Goal: Task Accomplishment & Management: Use online tool/utility

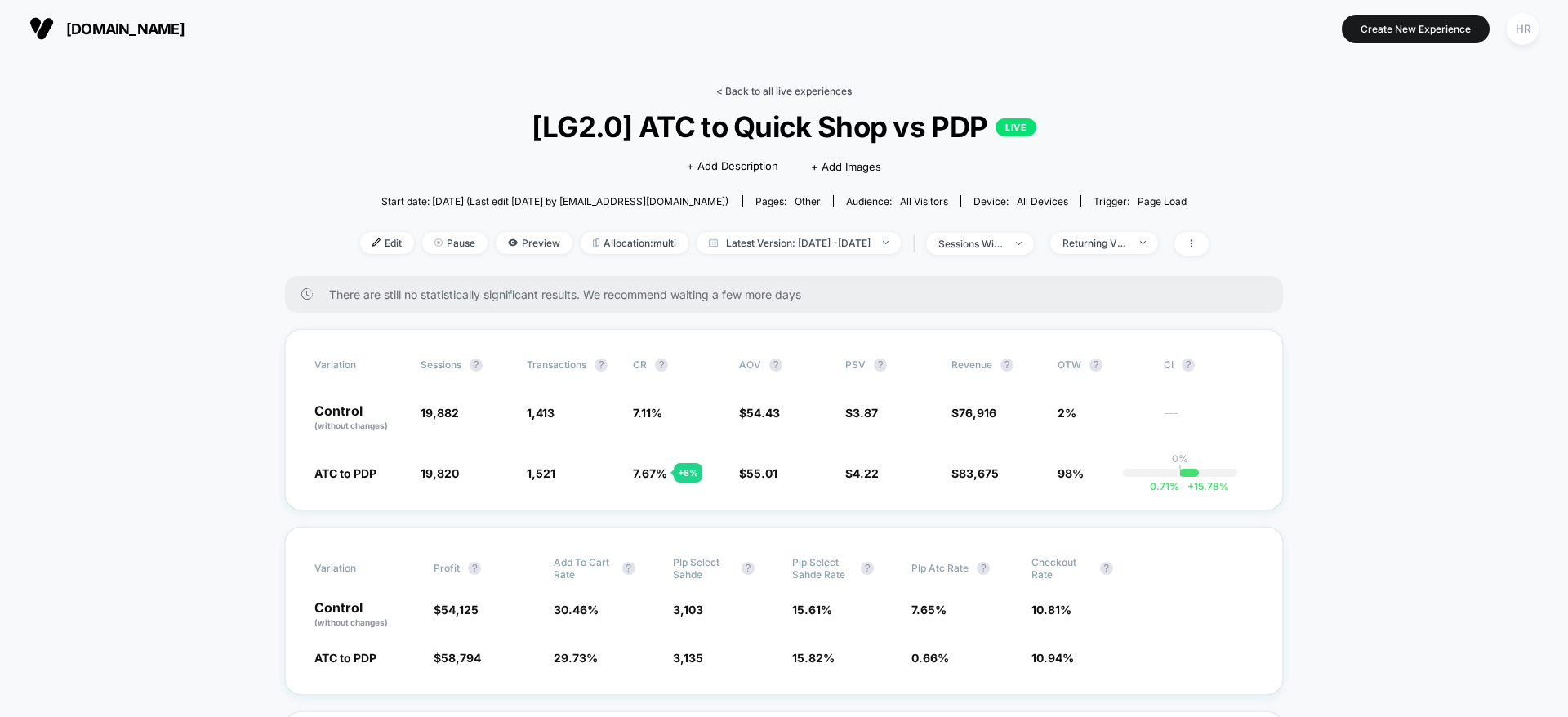
click at [777, 85] on link "< Back to all live experiences" at bounding box center [784, 91] width 136 height 12
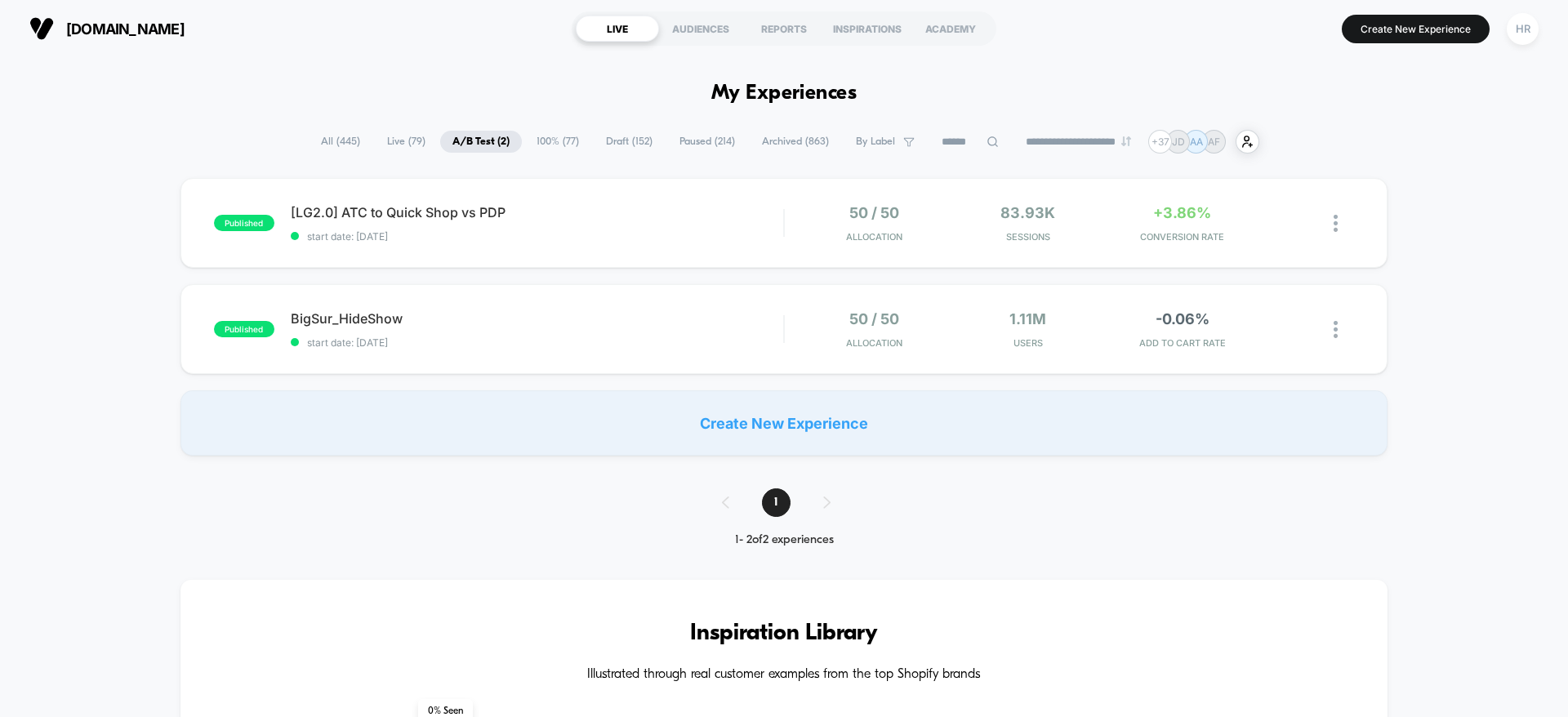
click at [330, 135] on span "All ( 445 )" at bounding box center [340, 142] width 64 height 22
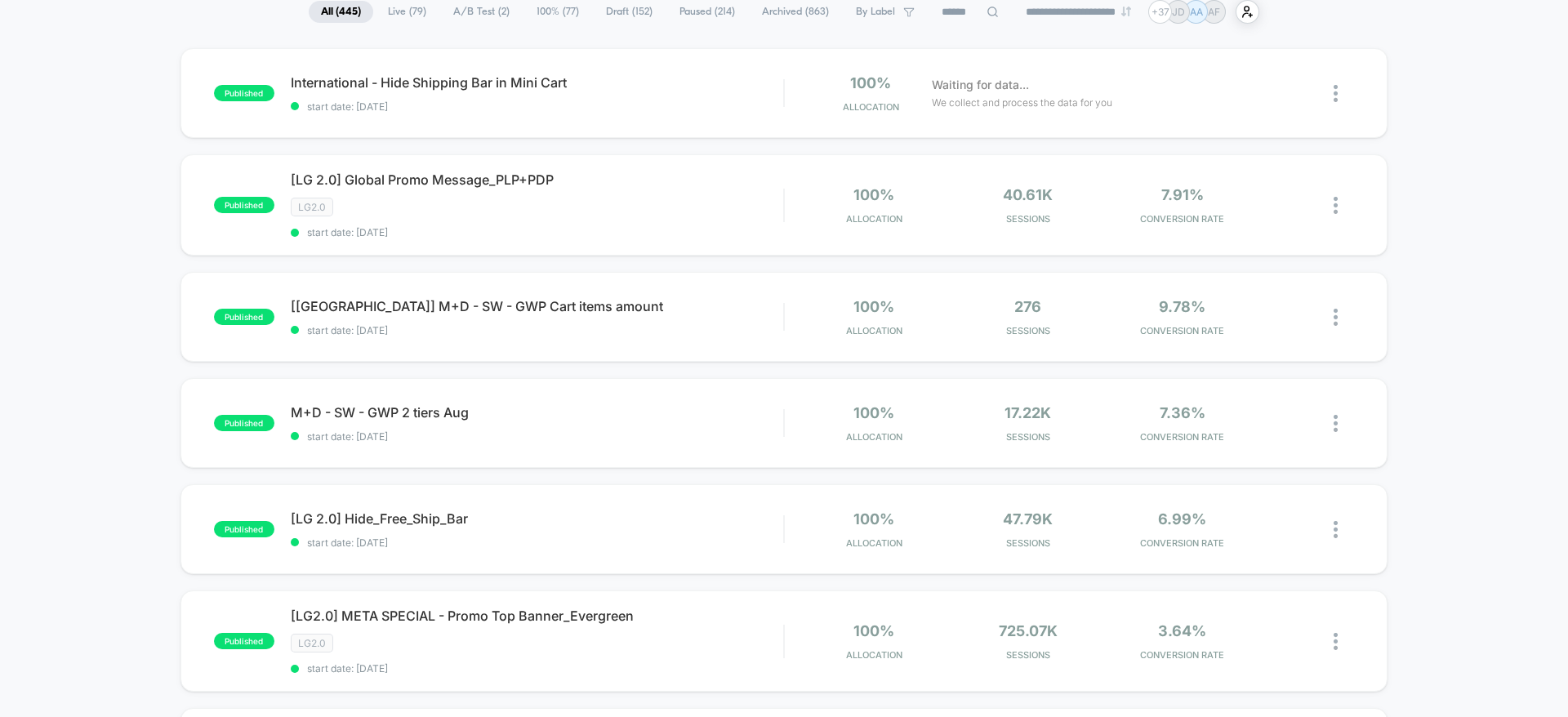
scroll to position [132, 0]
click at [1289, 529] on icon at bounding box center [1292, 527] width 12 height 12
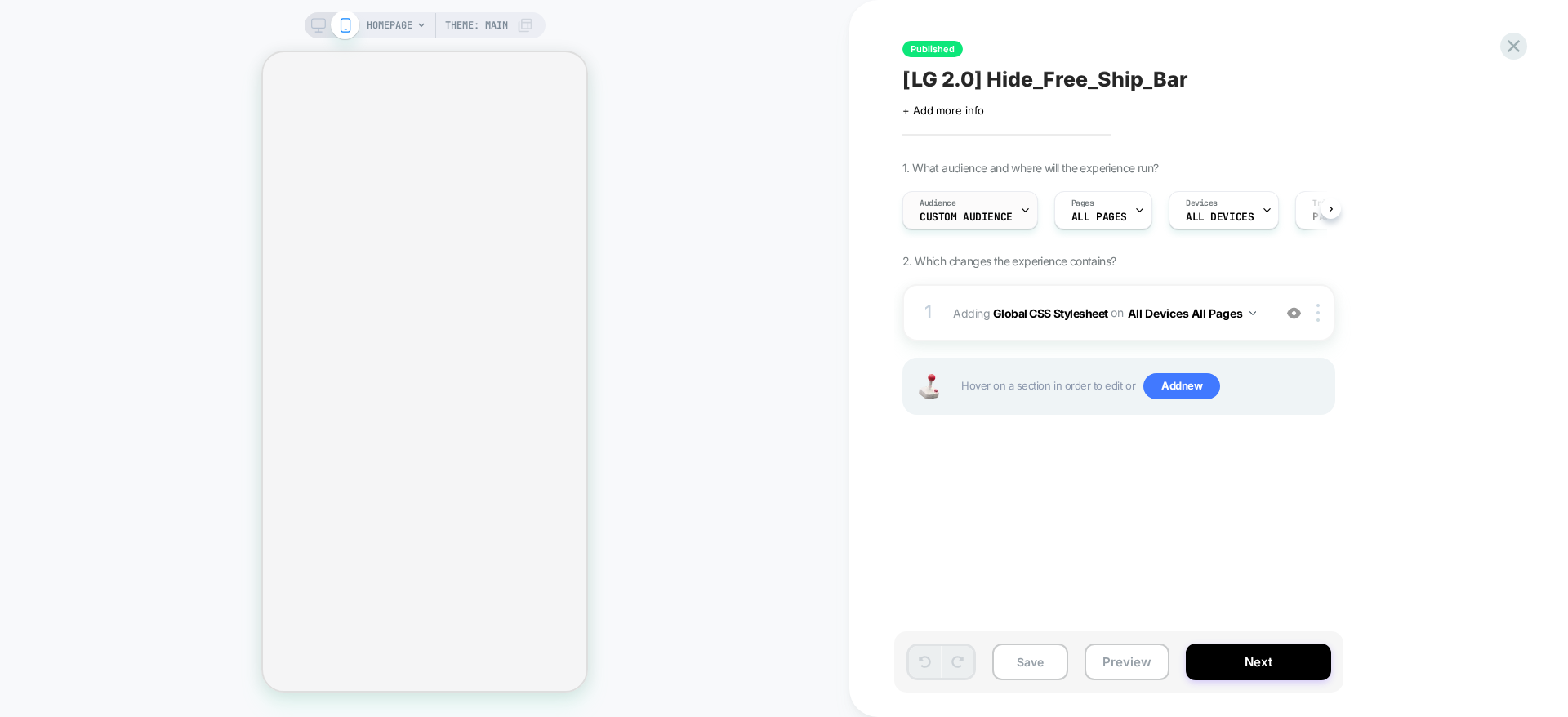
click at [1015, 208] on div "Audience Custom Audience" at bounding box center [966, 210] width 126 height 36
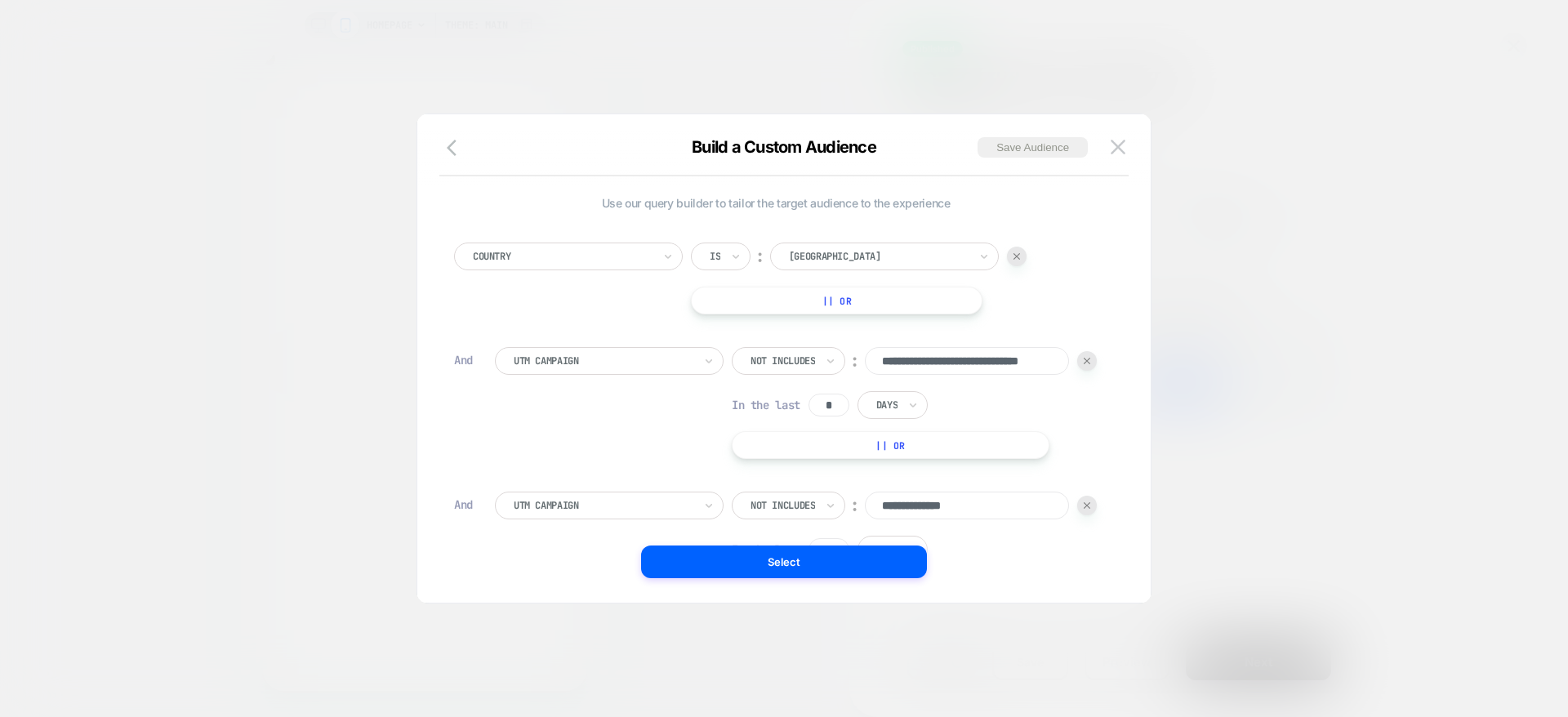
scroll to position [17, 0]
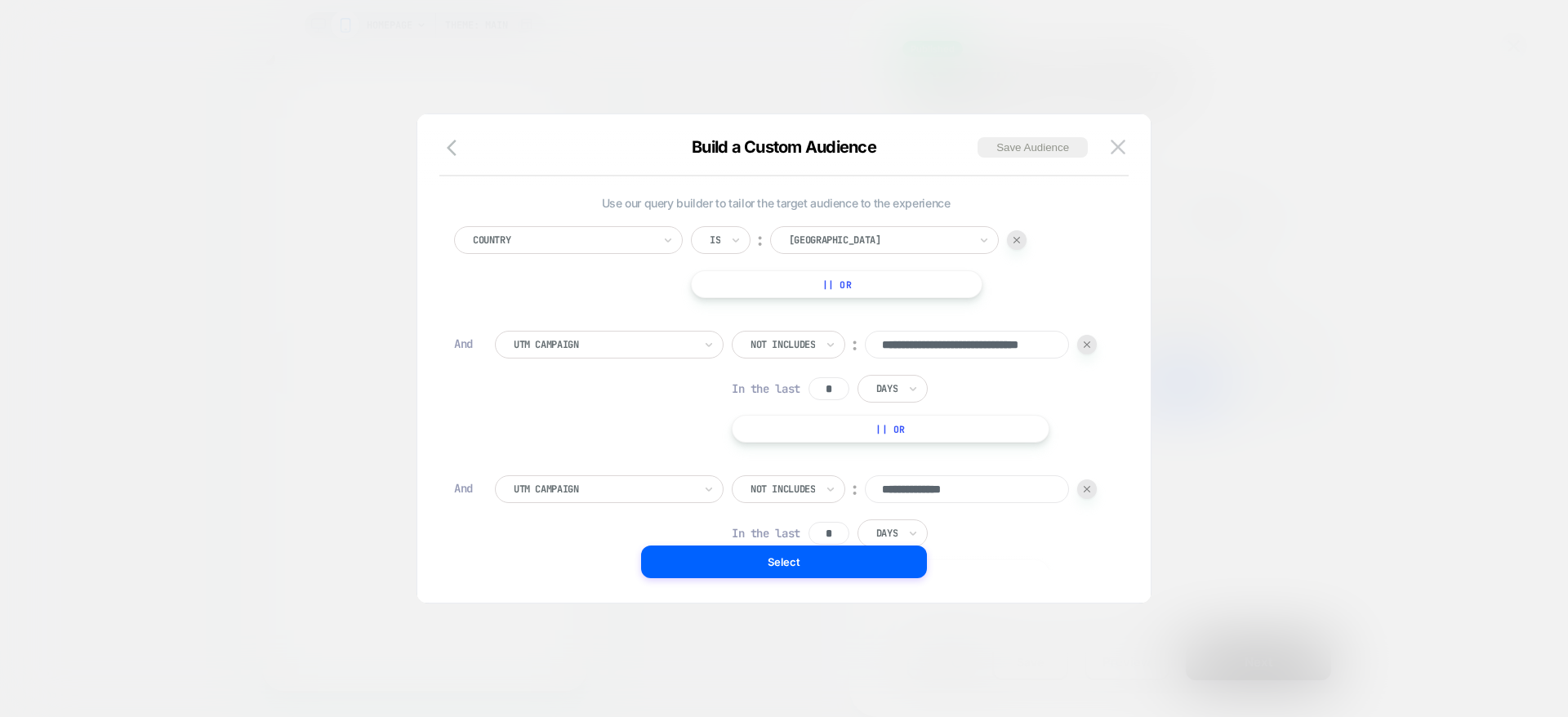
click at [1084, 348] on img at bounding box center [1087, 345] width 7 height 7
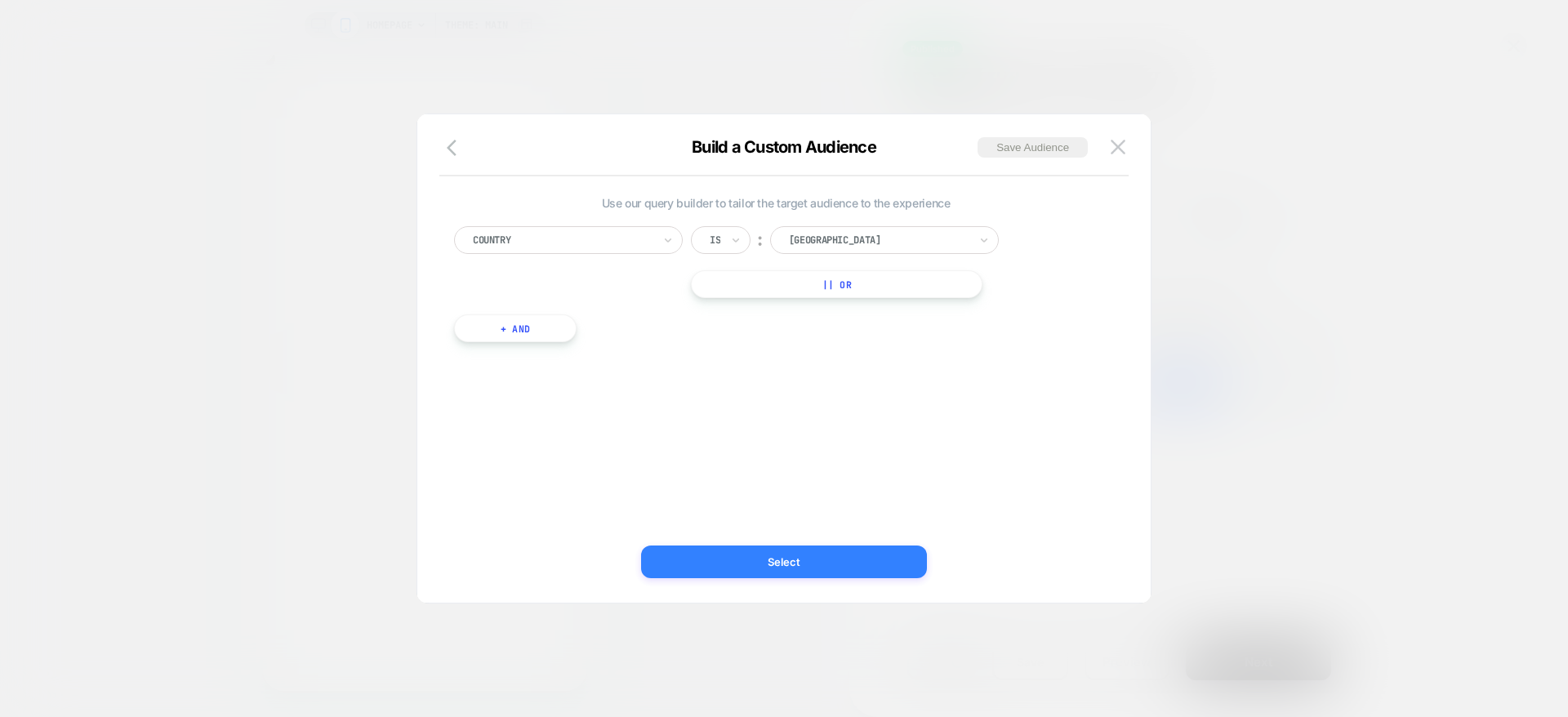
click at [770, 557] on button "Select" at bounding box center [784, 561] width 286 height 33
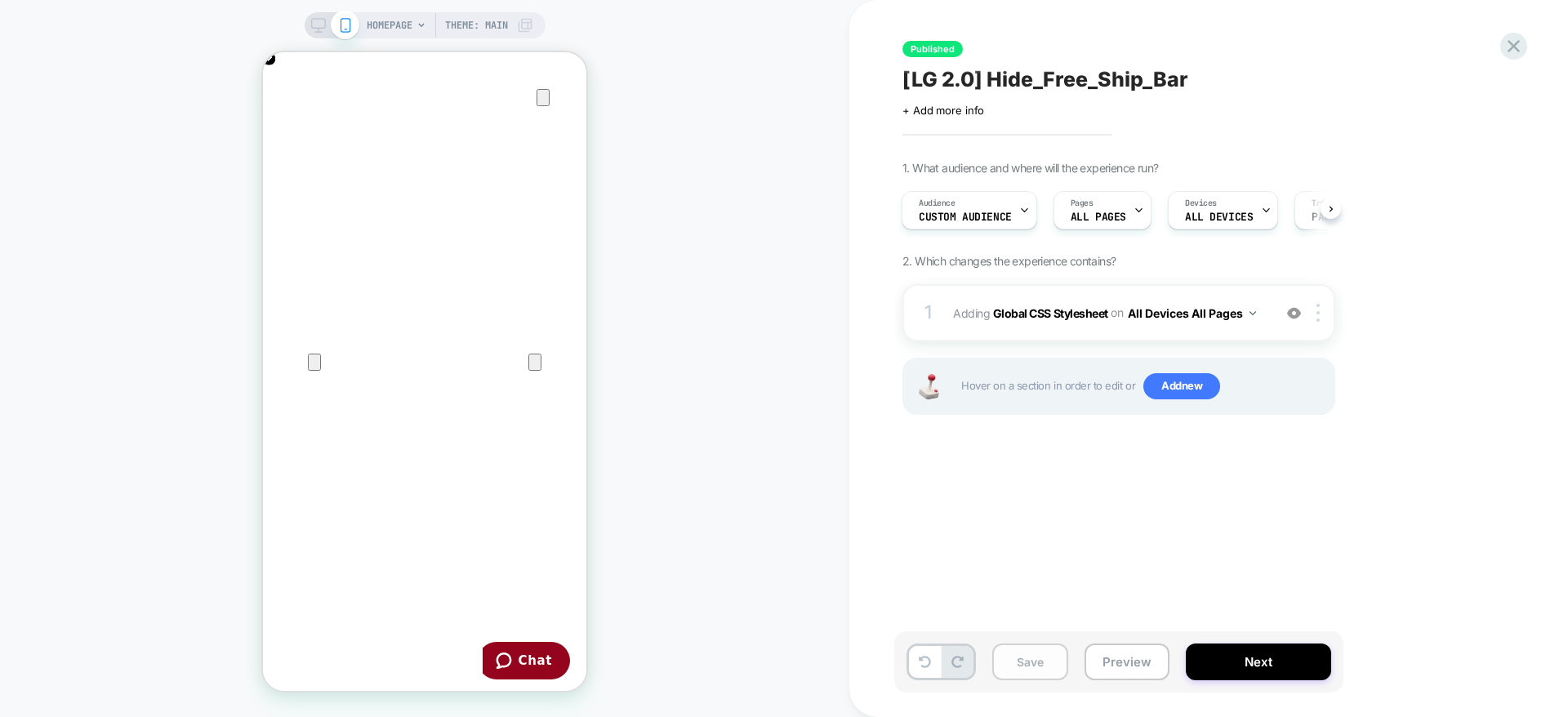
scroll to position [0, 0]
click at [1025, 667] on button "Save" at bounding box center [1030, 662] width 76 height 36
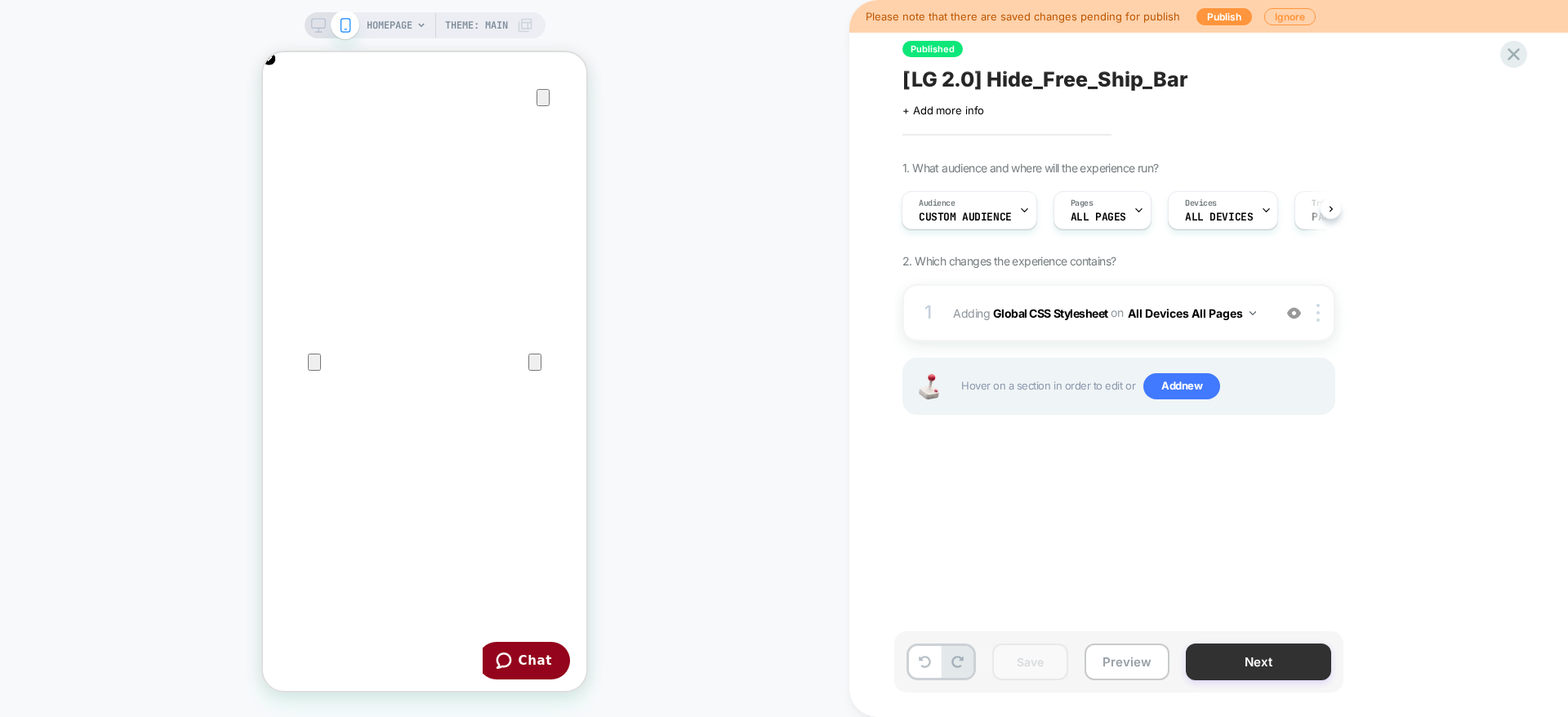
click at [1252, 663] on button "Next" at bounding box center [1259, 662] width 146 height 36
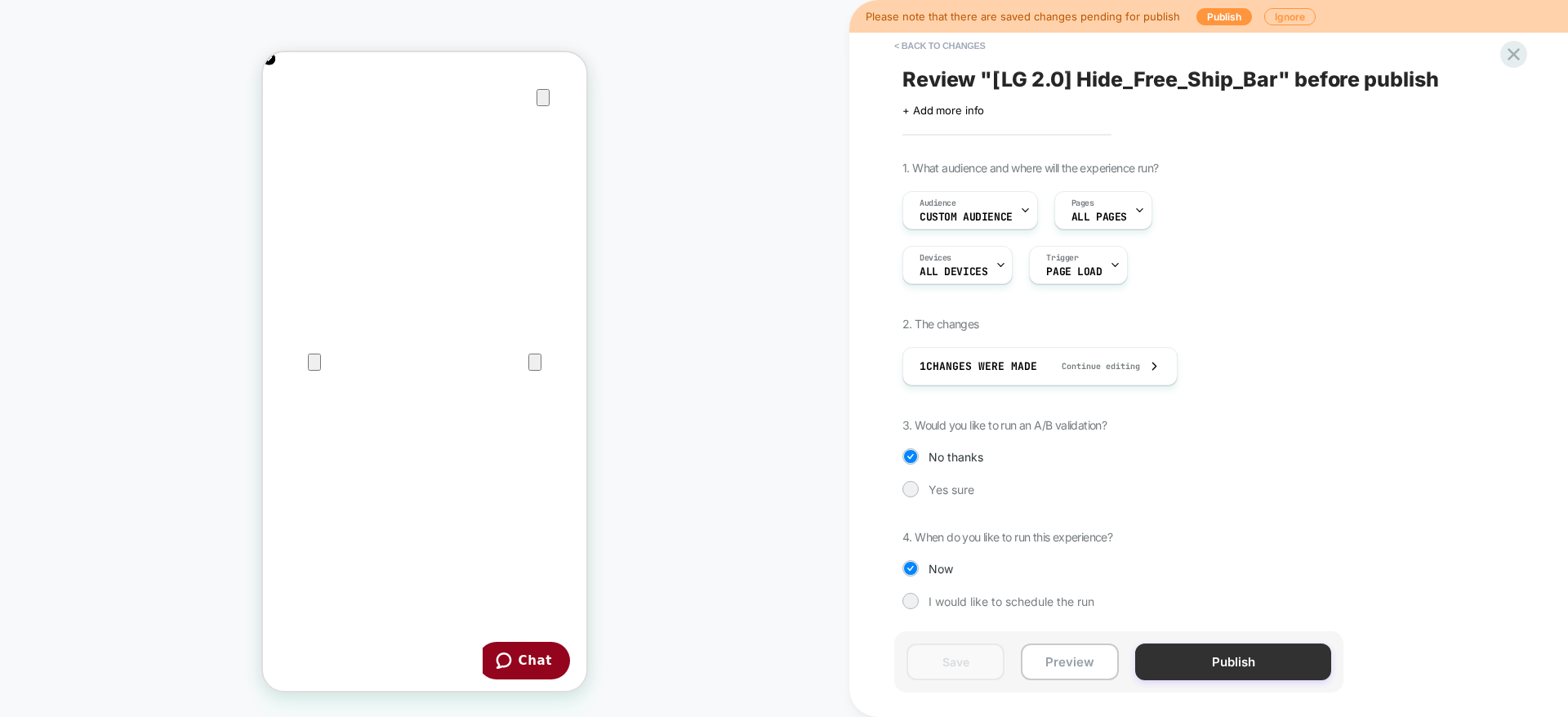
click at [1209, 651] on button "Publish" at bounding box center [1233, 662] width 196 height 36
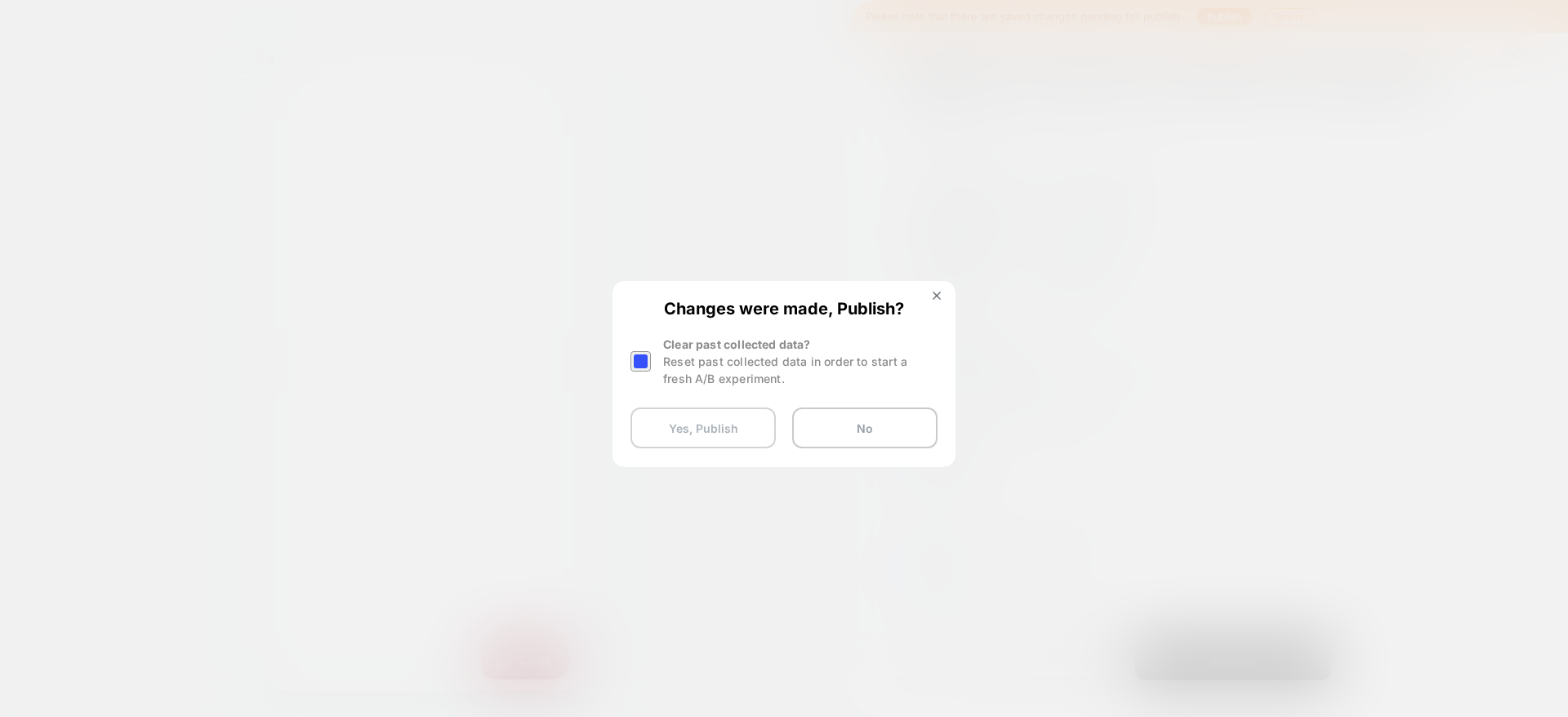
click at [687, 419] on button "Yes, Publish" at bounding box center [703, 427] width 146 height 40
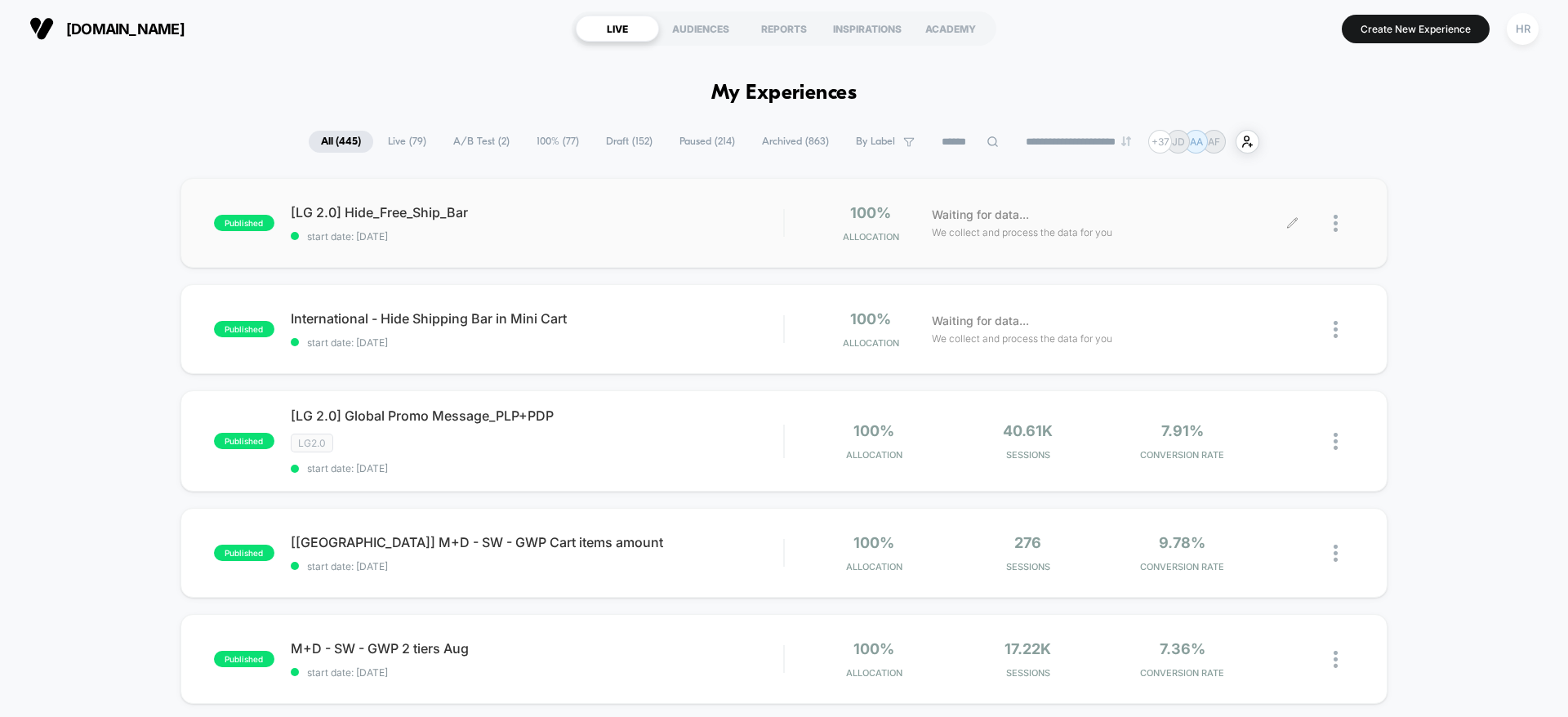
click at [1339, 227] on div at bounding box center [1343, 223] width 21 height 38
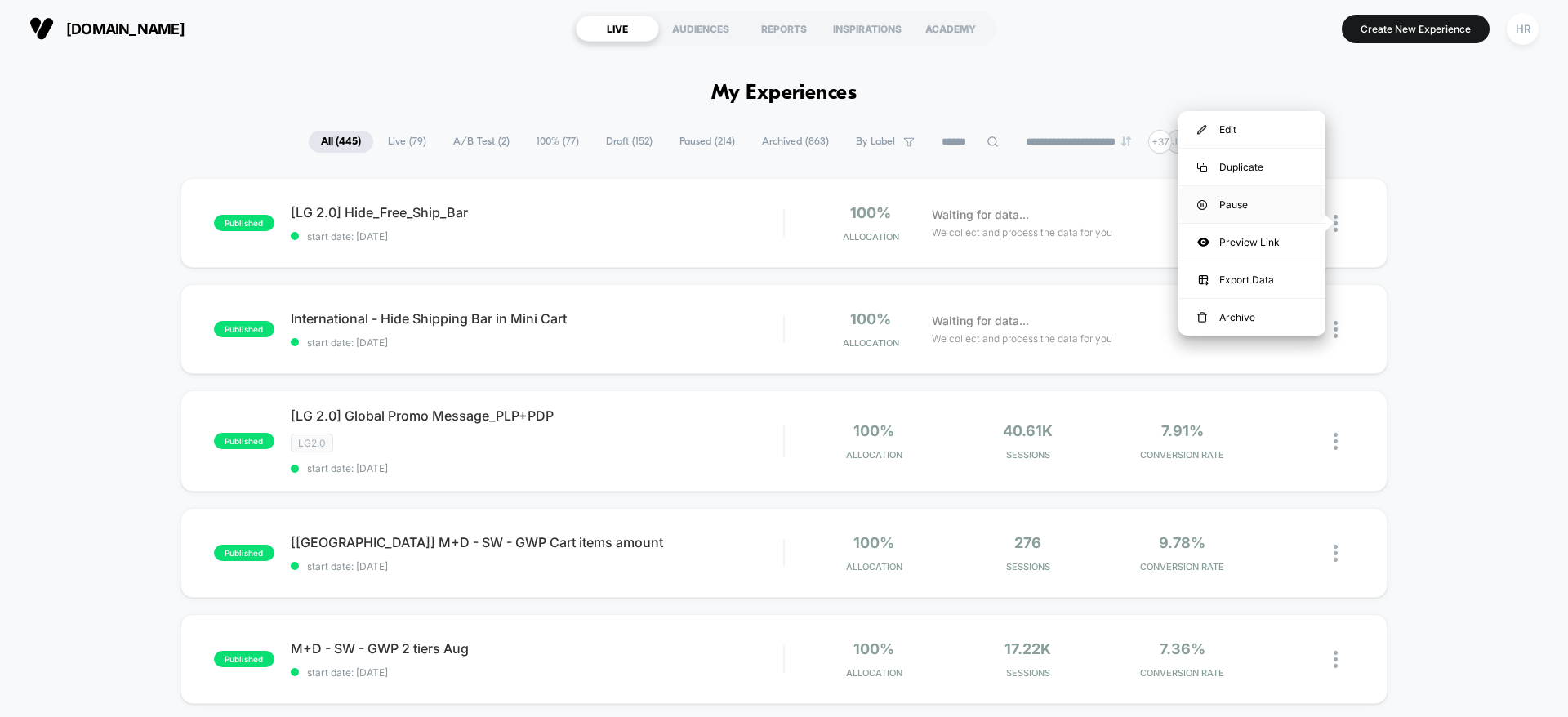
click at [1251, 204] on div "Pause" at bounding box center [1252, 204] width 147 height 36
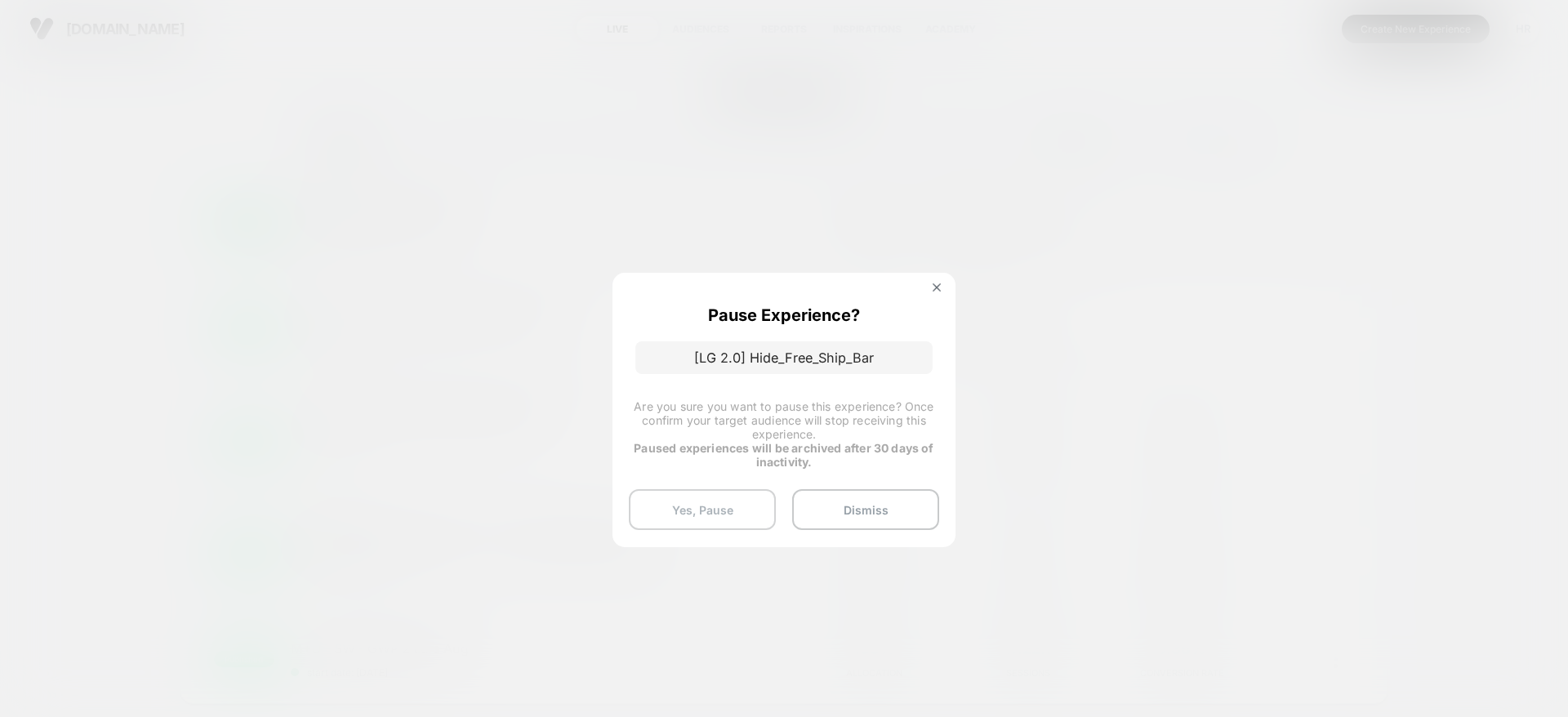
click at [677, 508] on button "Yes, Pause" at bounding box center [702, 509] width 147 height 40
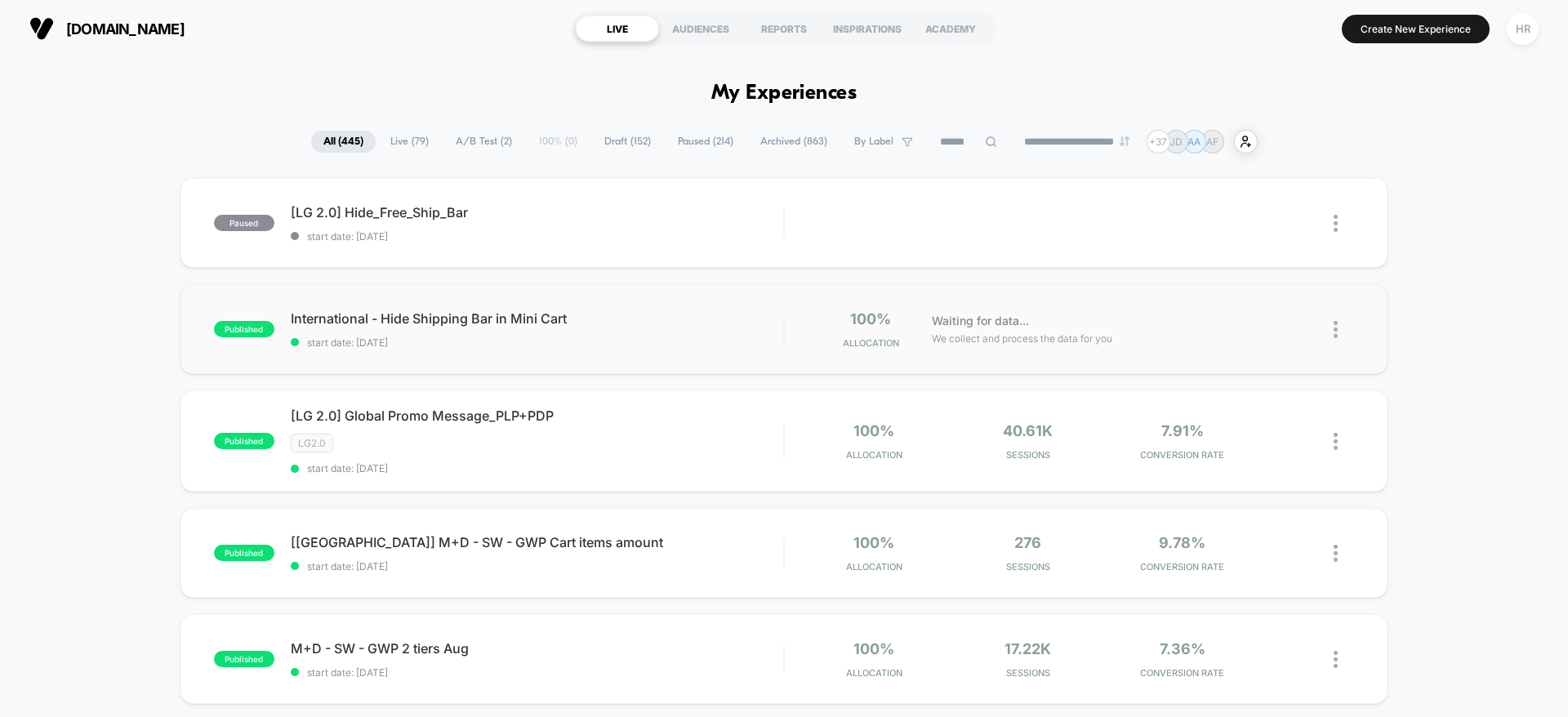
click at [1337, 329] on img at bounding box center [1336, 329] width 4 height 17
click at [1218, 305] on div "Pause" at bounding box center [1252, 310] width 147 height 36
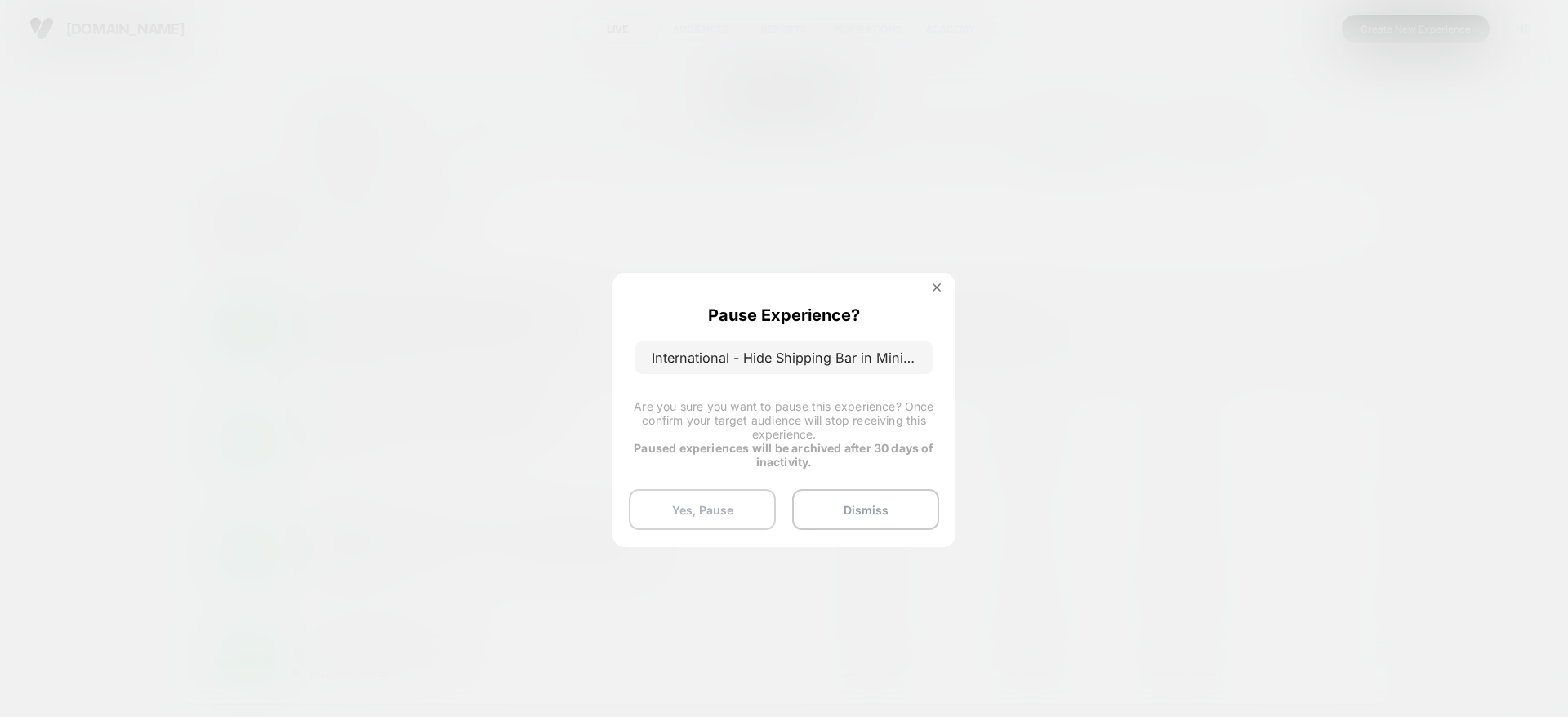
click at [703, 507] on button "Yes, Pause" at bounding box center [702, 509] width 147 height 40
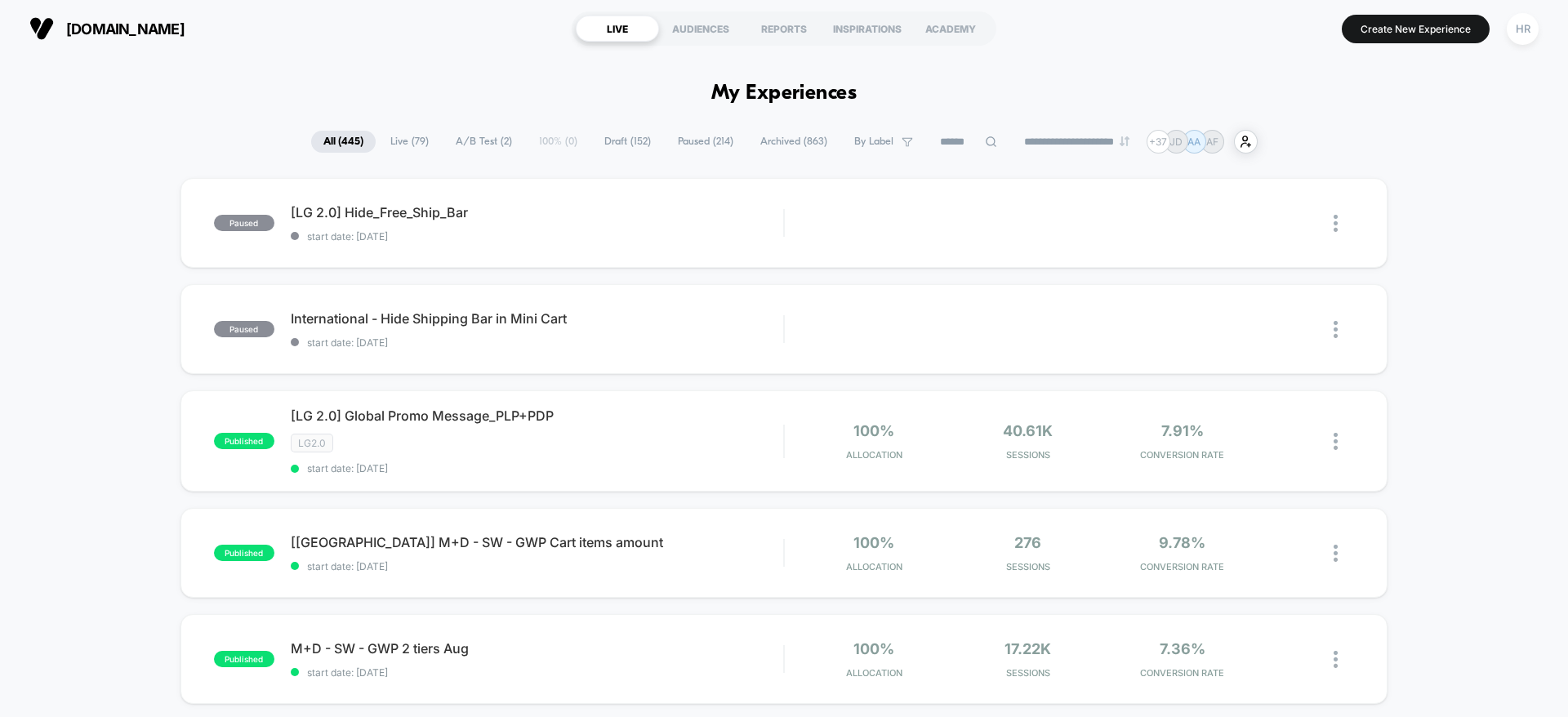
click at [462, 140] on span "A/B Test ( 2 )" at bounding box center [484, 142] width 81 height 22
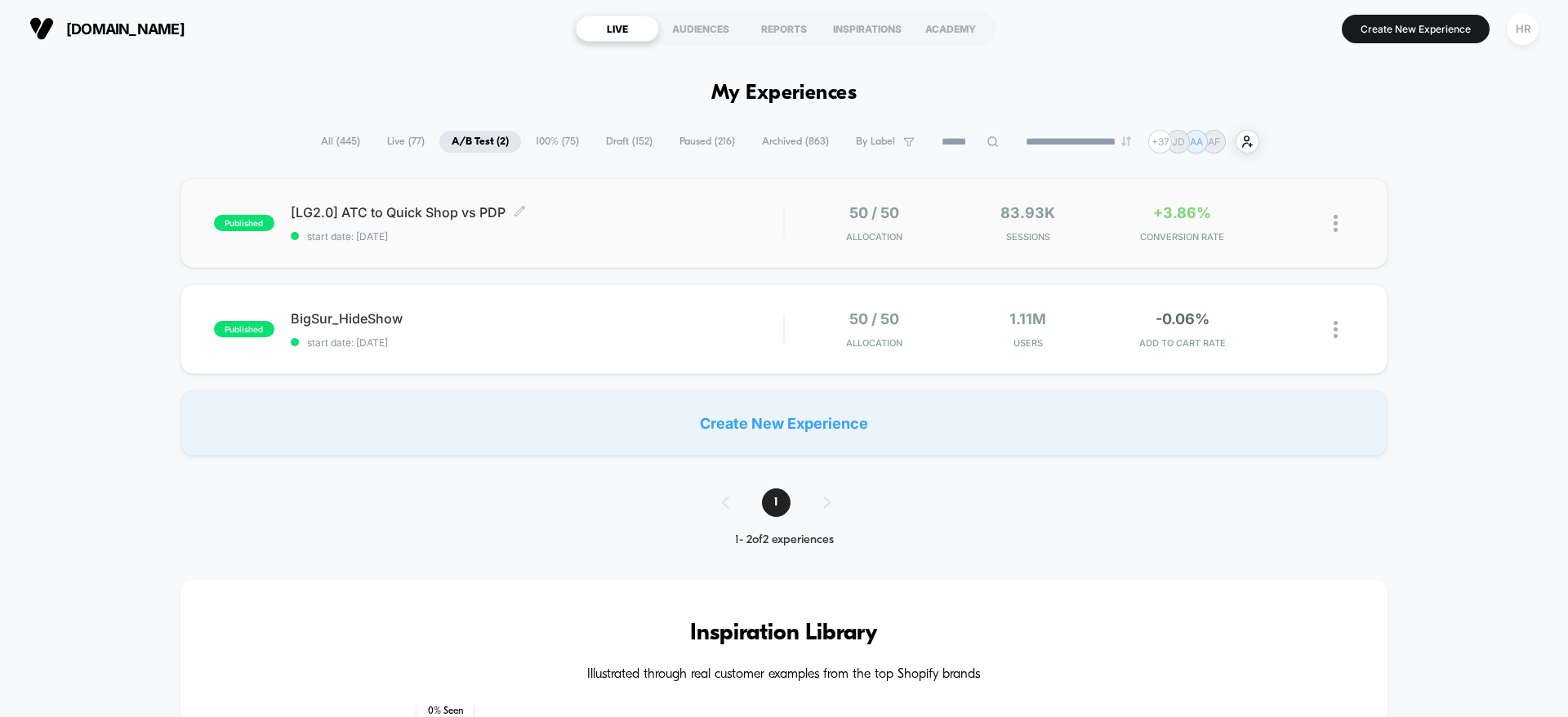
click at [699, 228] on div "[LG2.0] ATC to Quick Shop vs PDP Click to edit experience details Click to edit…" at bounding box center [537, 223] width 492 height 38
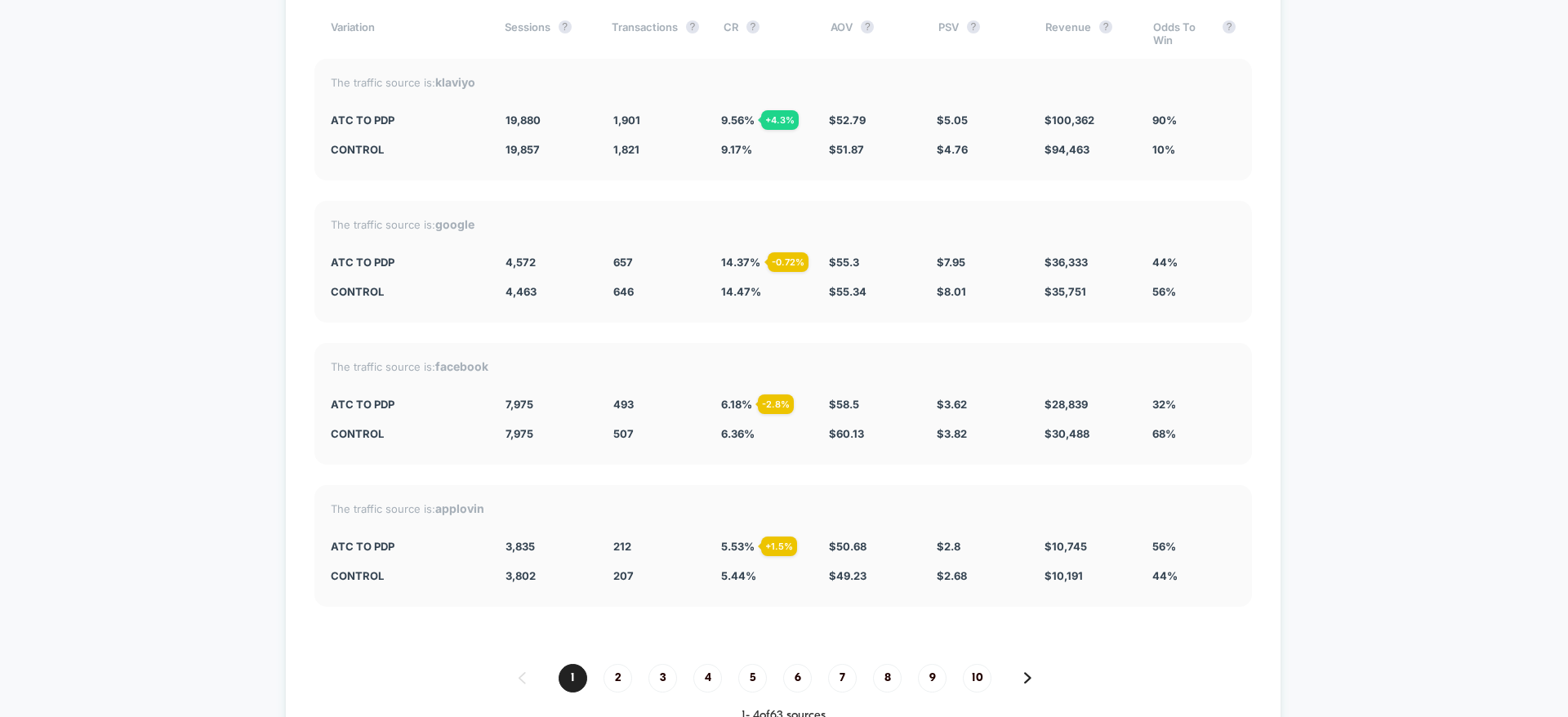
scroll to position [5031, 0]
click at [615, 684] on span "2" at bounding box center [618, 677] width 29 height 29
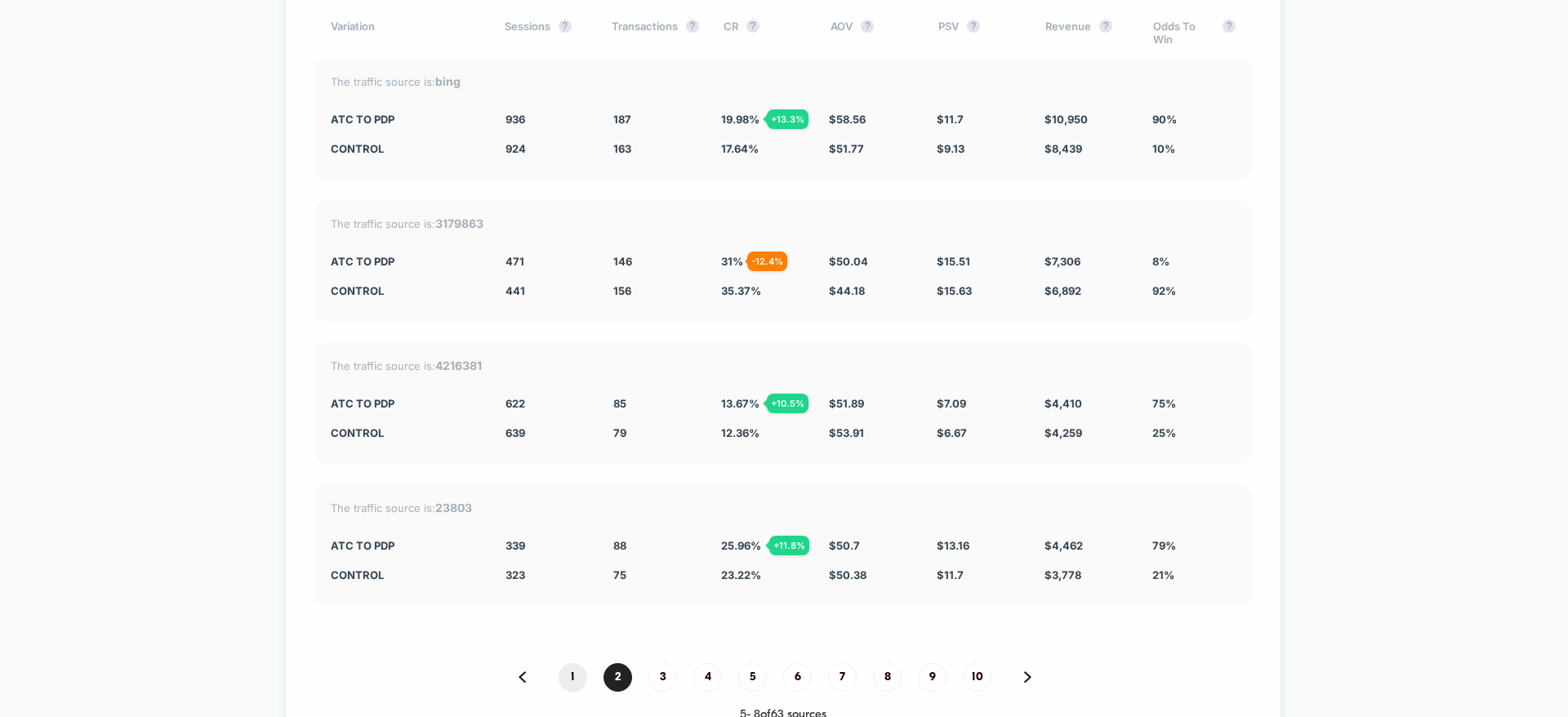
click at [568, 683] on span "1" at bounding box center [572, 677] width 29 height 29
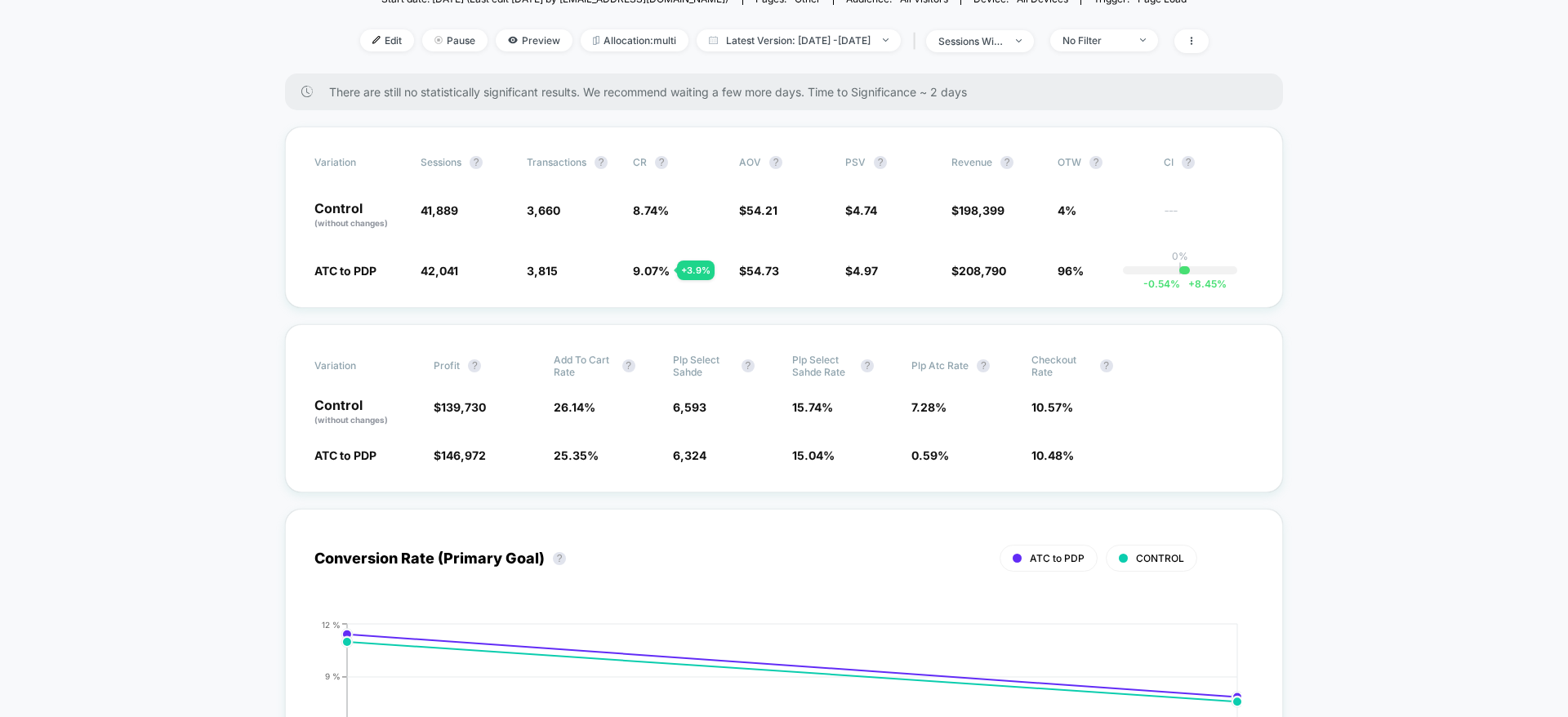
scroll to position [0, 0]
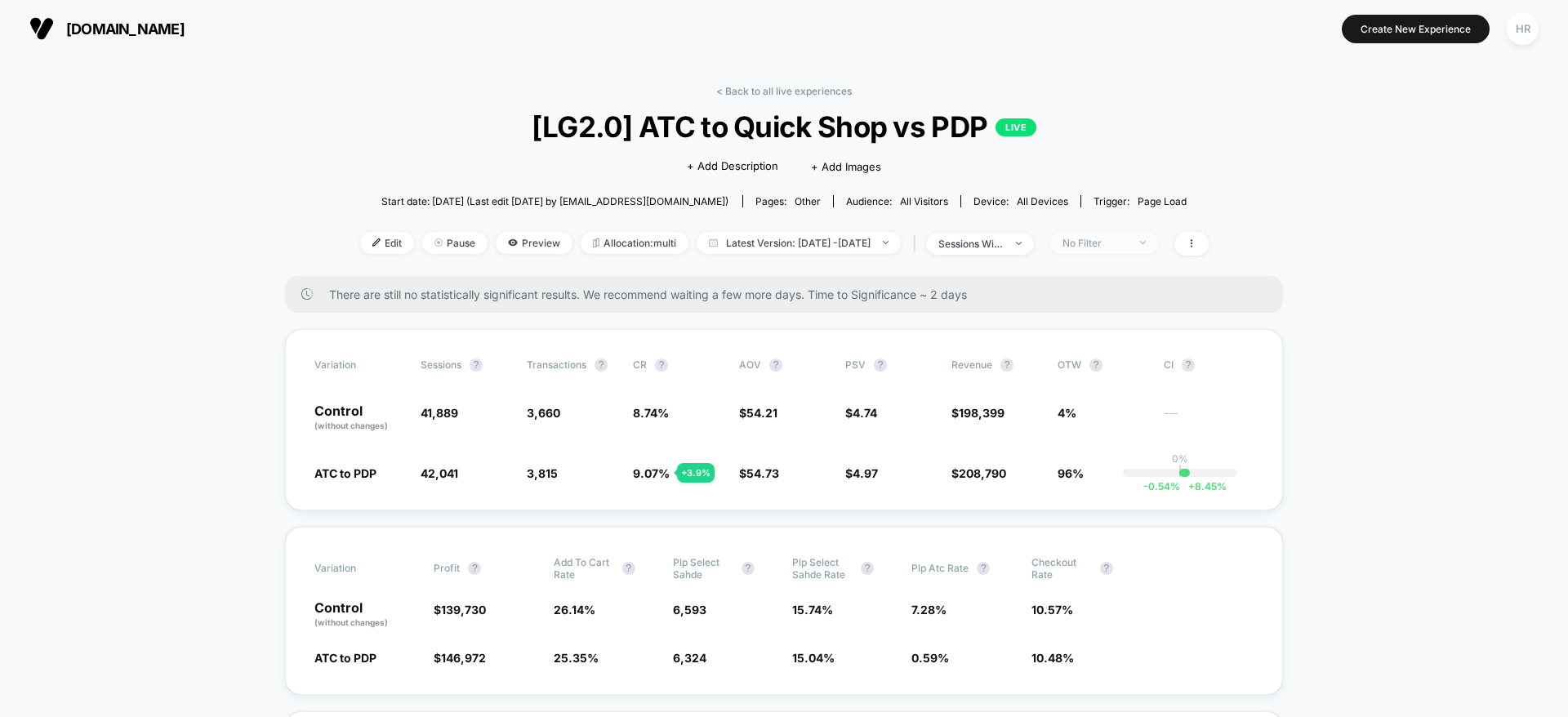
click at [1113, 246] on div "No Filter" at bounding box center [1095, 243] width 65 height 12
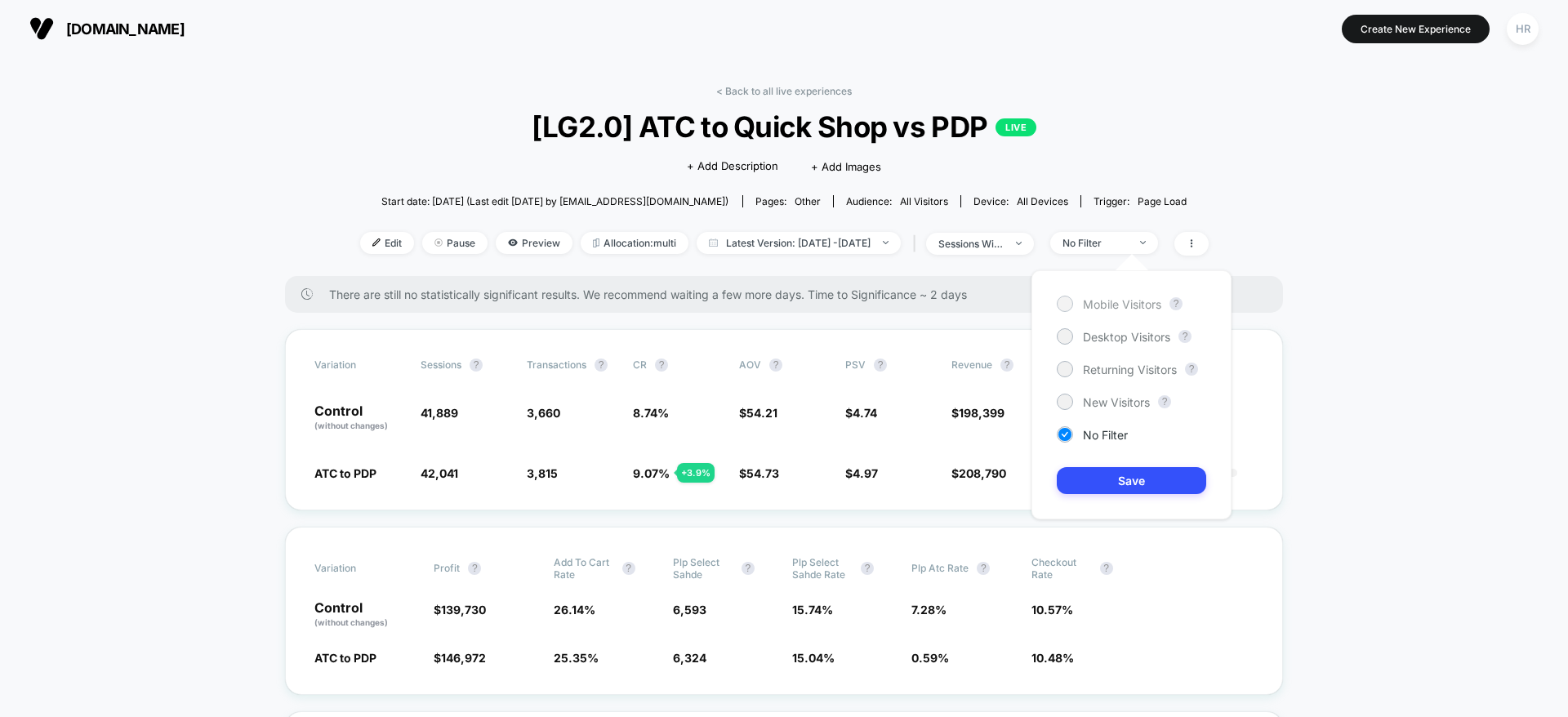
click at [1098, 303] on span "Mobile Visitors" at bounding box center [1123, 304] width 79 height 14
click at [1092, 475] on button "Save" at bounding box center [1132, 480] width 150 height 27
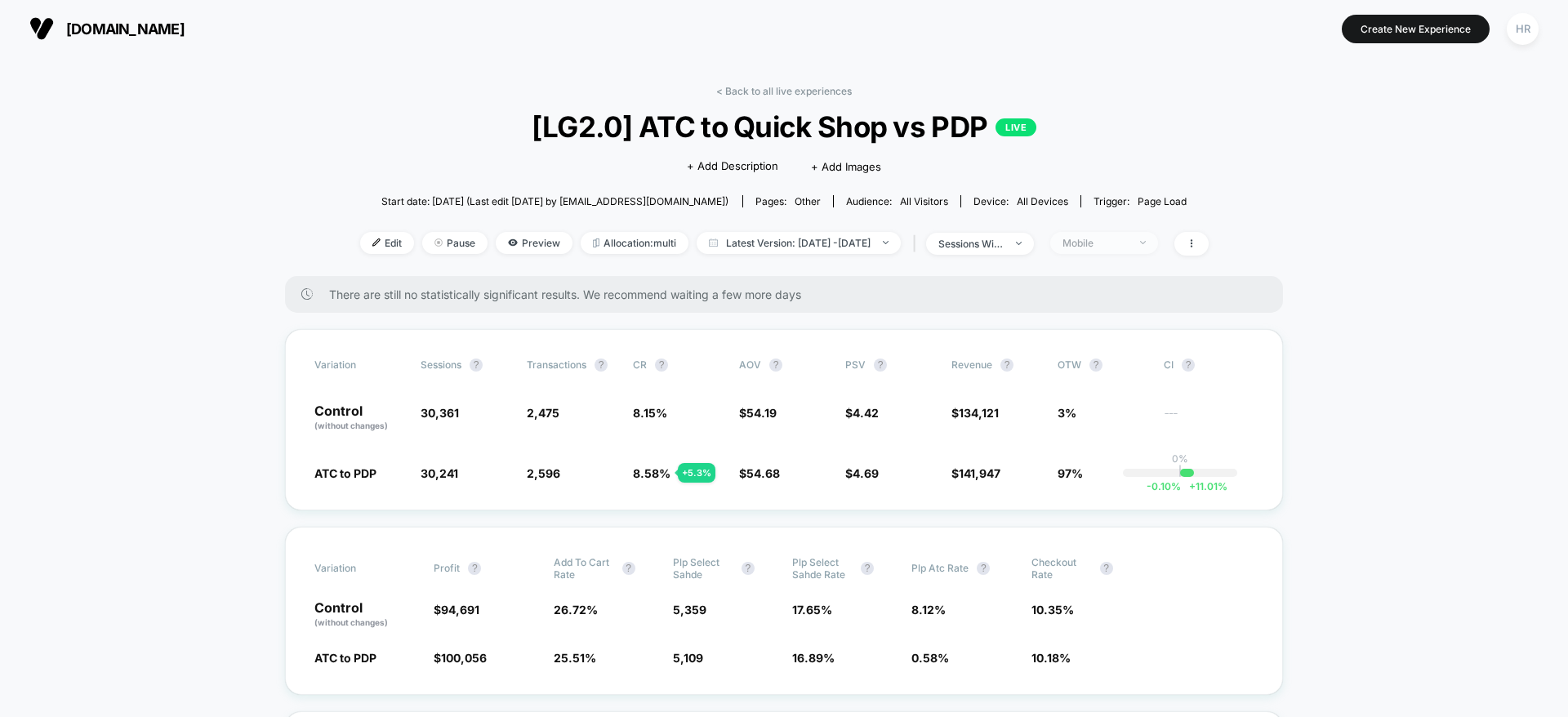
click at [1113, 237] on div "Mobile" at bounding box center [1095, 243] width 65 height 12
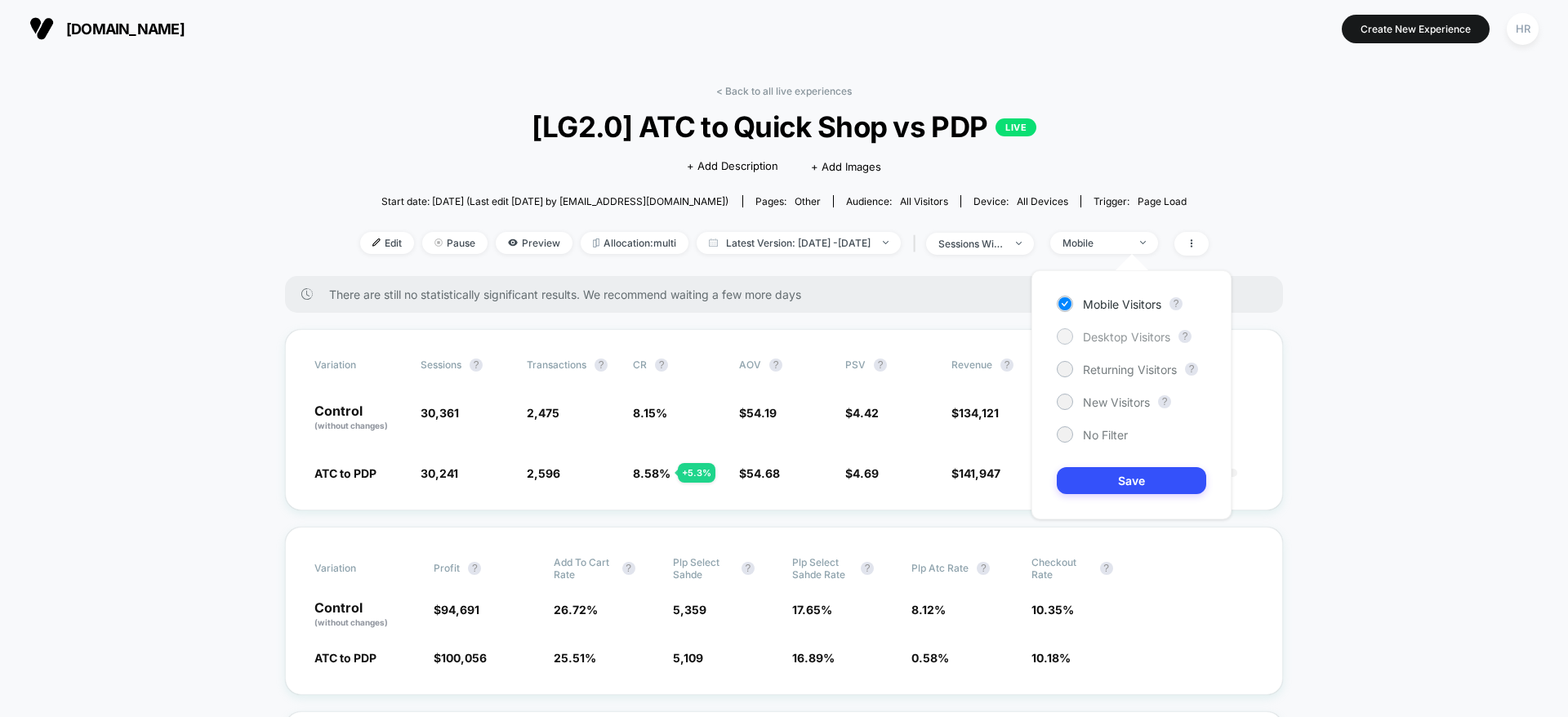
click at [1108, 336] on span "Desktop Visitors" at bounding box center [1127, 337] width 88 height 14
click at [1101, 475] on button "Save" at bounding box center [1132, 480] width 150 height 27
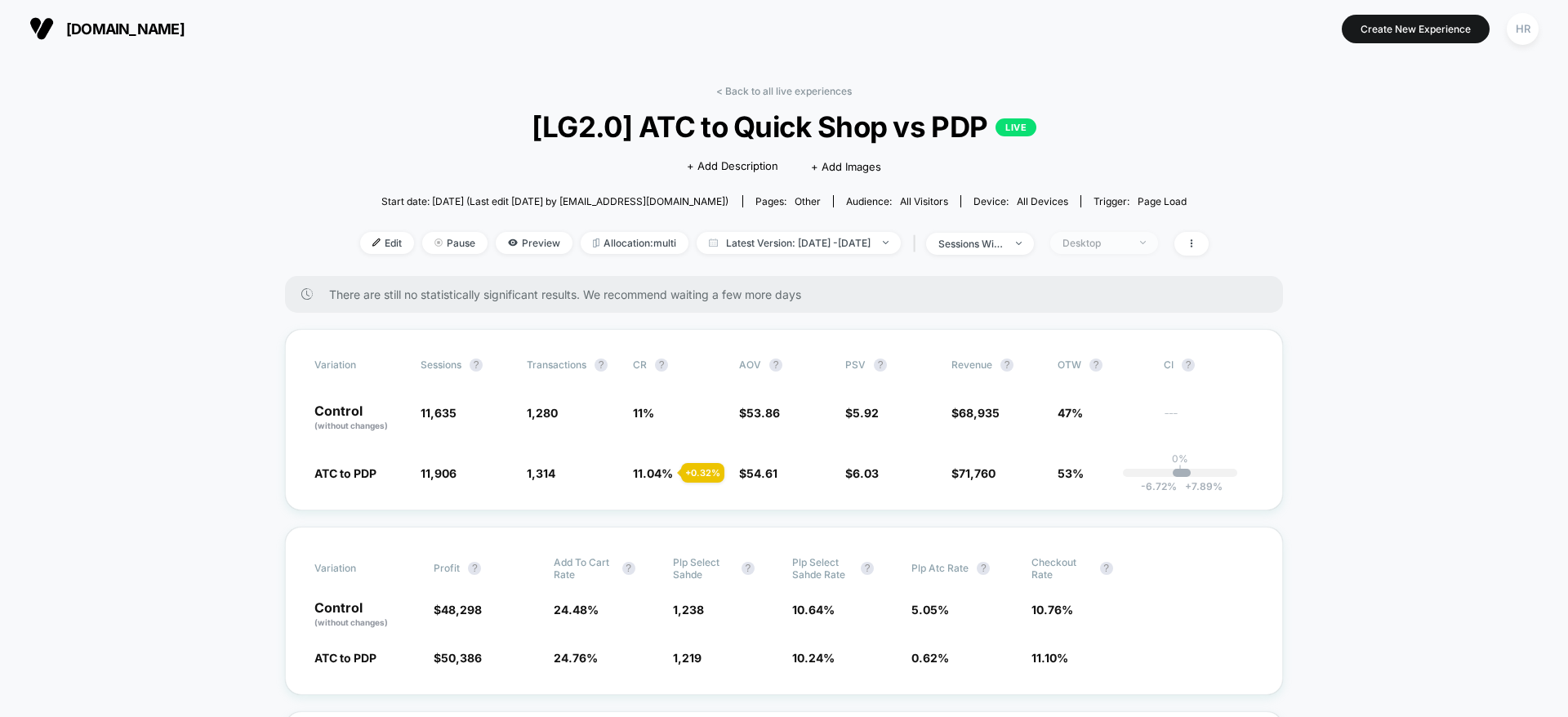
click at [1118, 246] on div "Desktop" at bounding box center [1095, 243] width 65 height 12
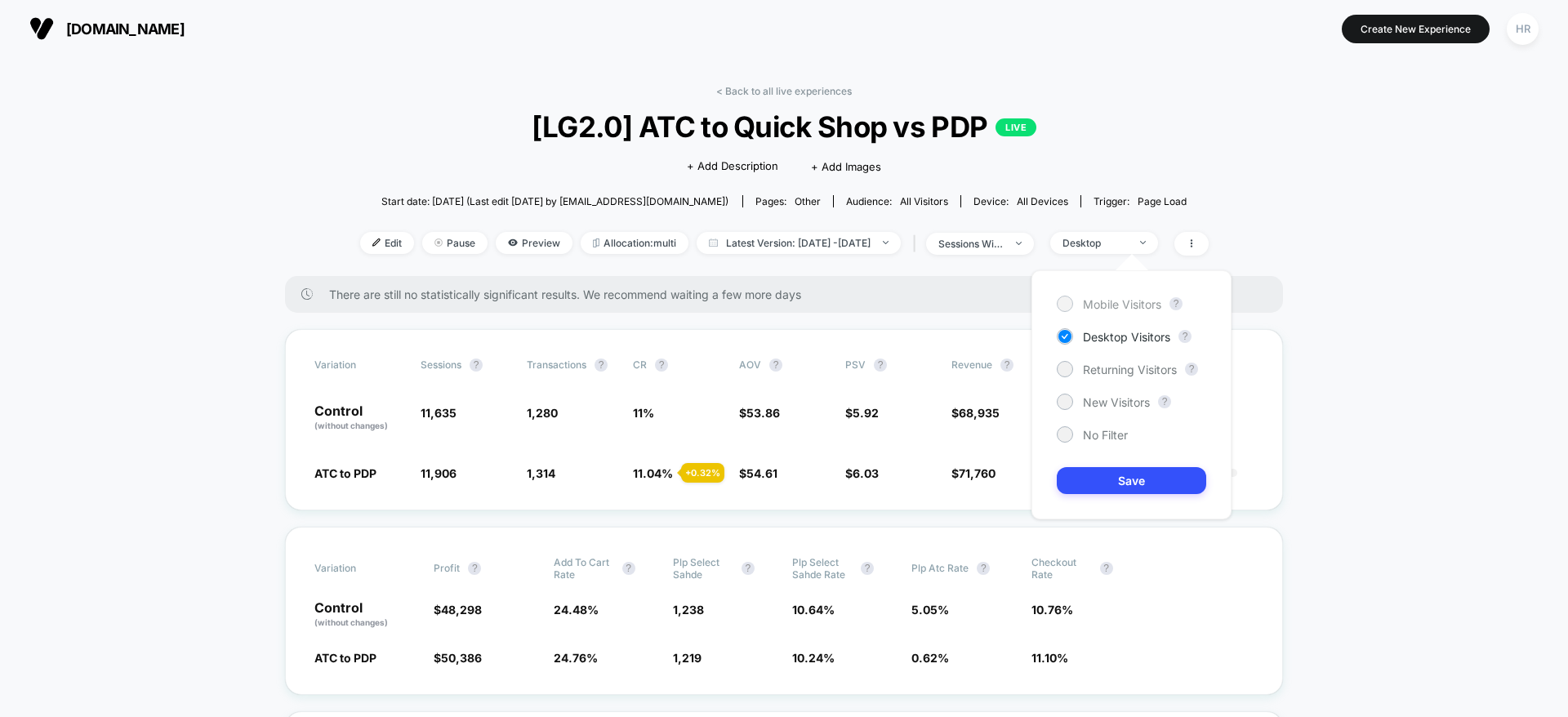
click at [1111, 299] on span "Mobile Visitors" at bounding box center [1123, 304] width 79 height 14
click at [1081, 470] on button "Save" at bounding box center [1132, 480] width 150 height 27
